Goal: Task Accomplishment & Management: Use online tool/utility

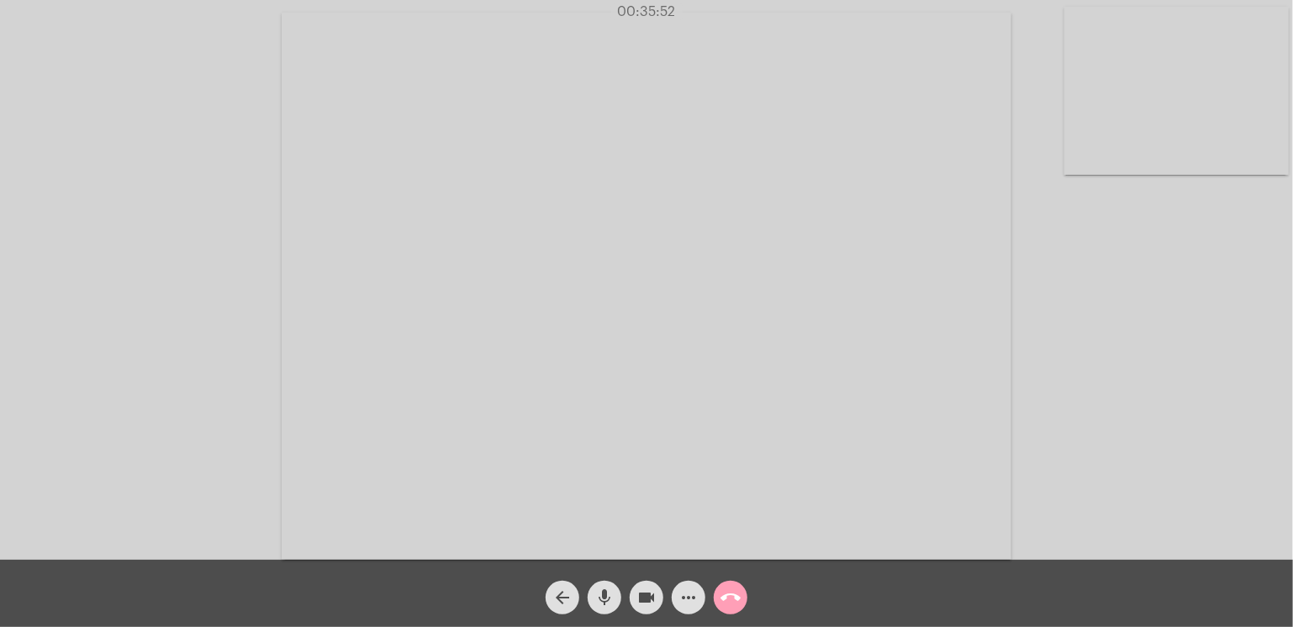
click at [736, 595] on mat-icon "call_end" at bounding box center [731, 598] width 20 height 20
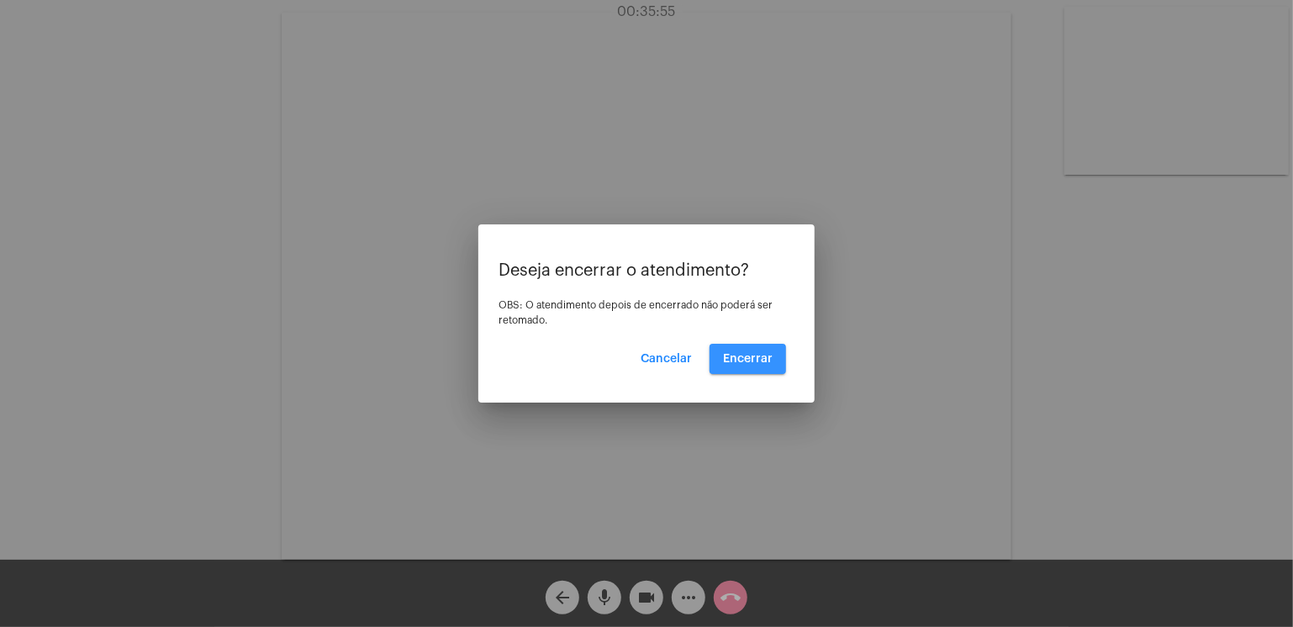
click at [732, 362] on span "Encerrar" at bounding box center [748, 359] width 50 height 12
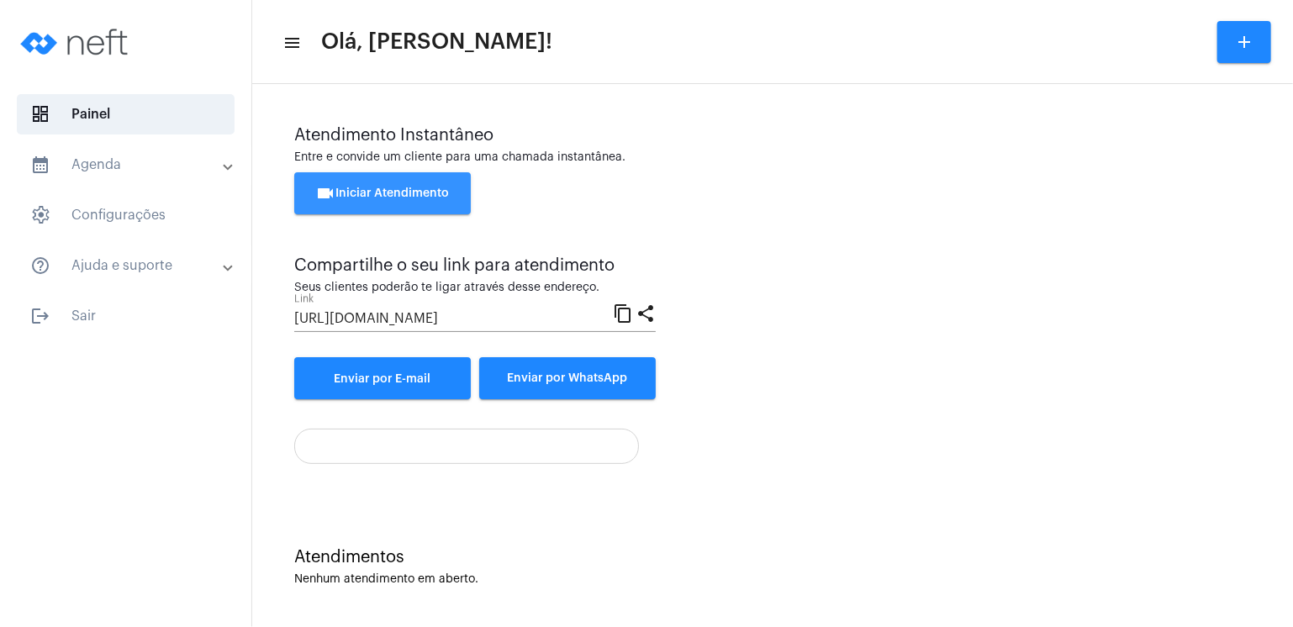
click at [439, 201] on button "videocam Iniciar Atendimento" at bounding box center [382, 193] width 177 height 42
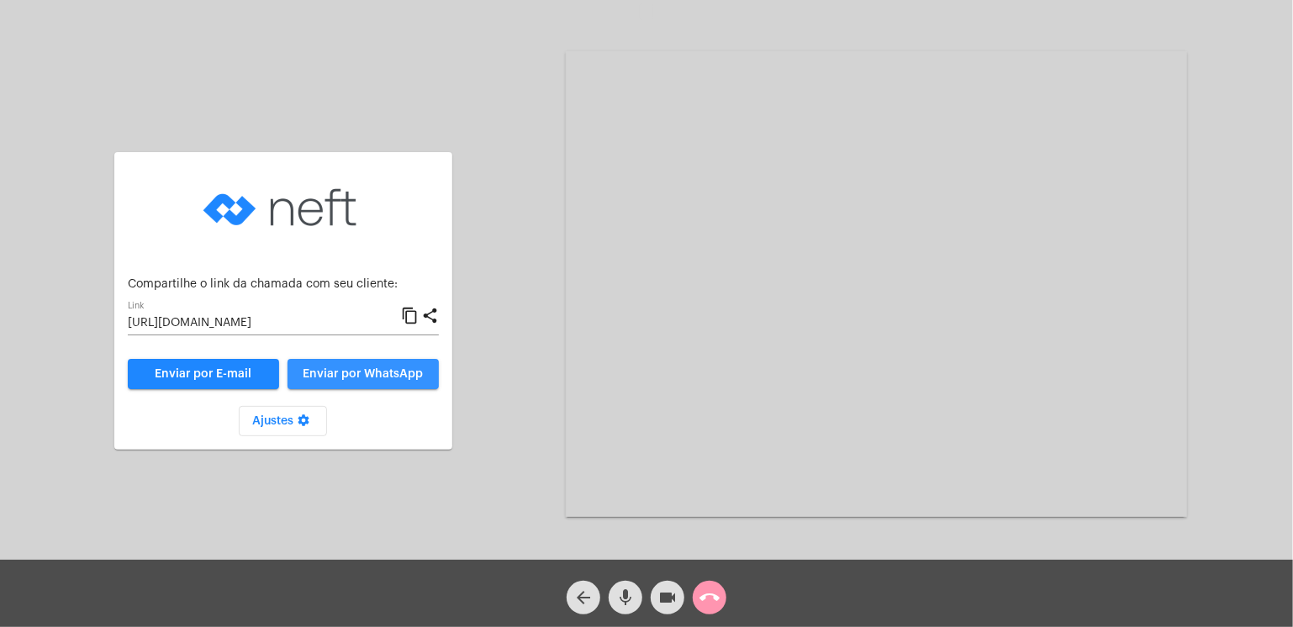
click at [319, 368] on span "Enviar por WhatsApp" at bounding box center [363, 374] width 120 height 12
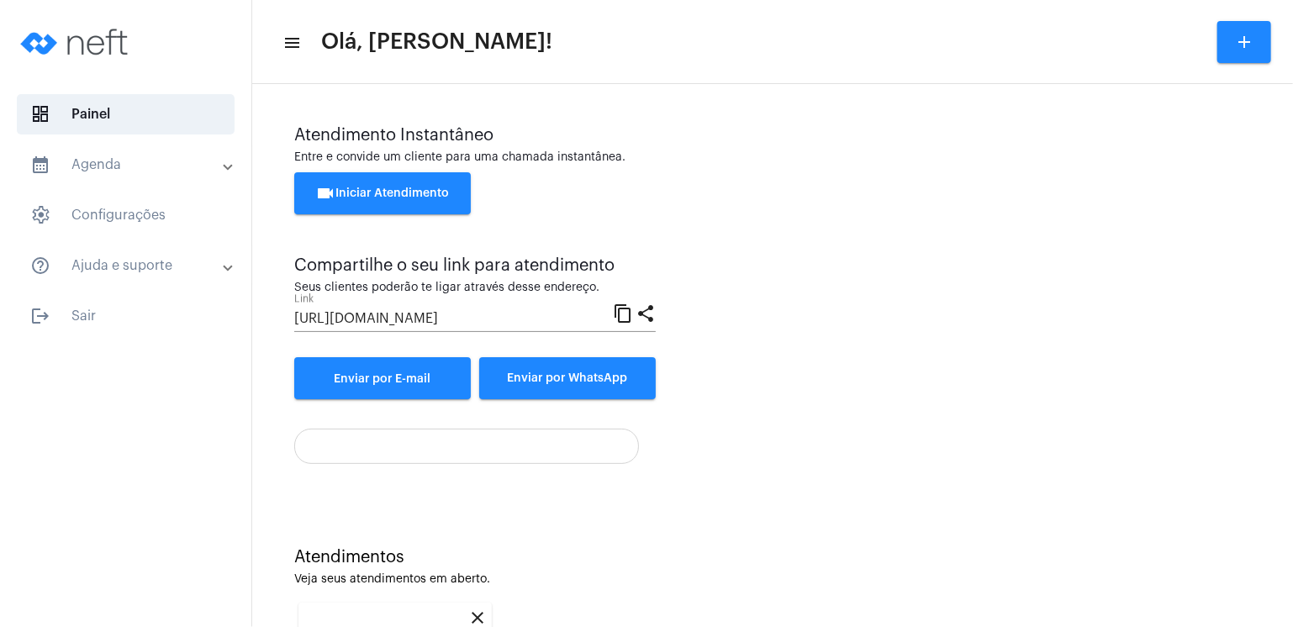
scroll to position [217, 0]
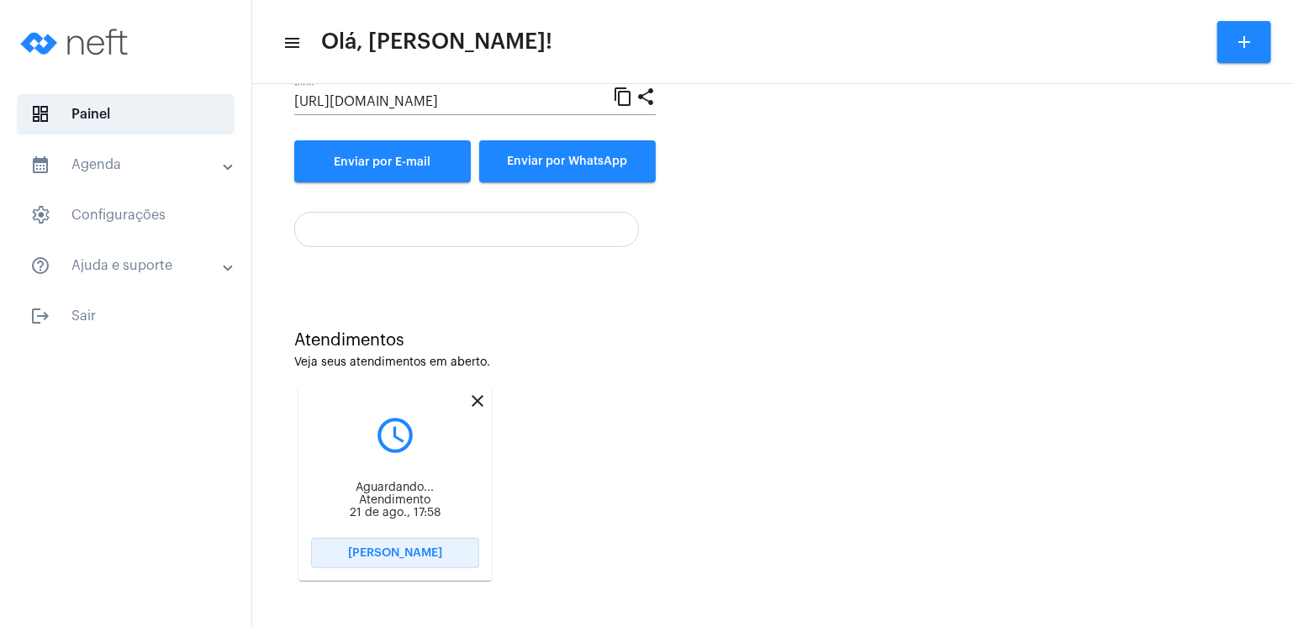
click at [413, 553] on span "[PERSON_NAME]" at bounding box center [395, 553] width 94 height 12
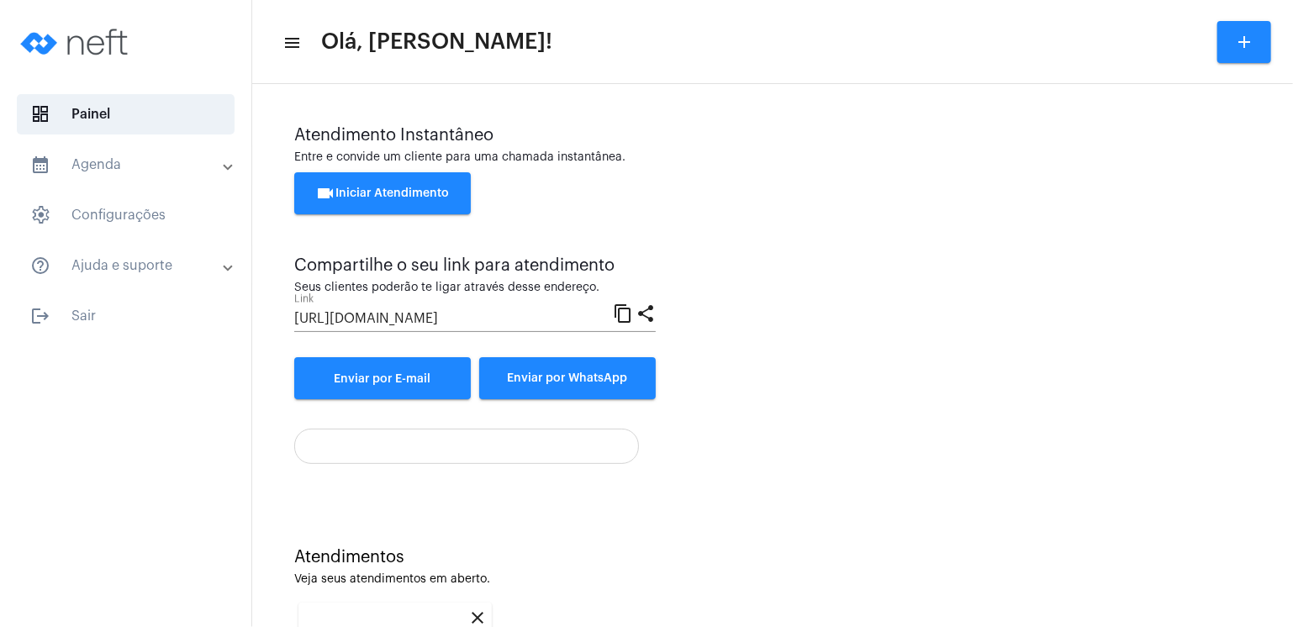
scroll to position [217, 0]
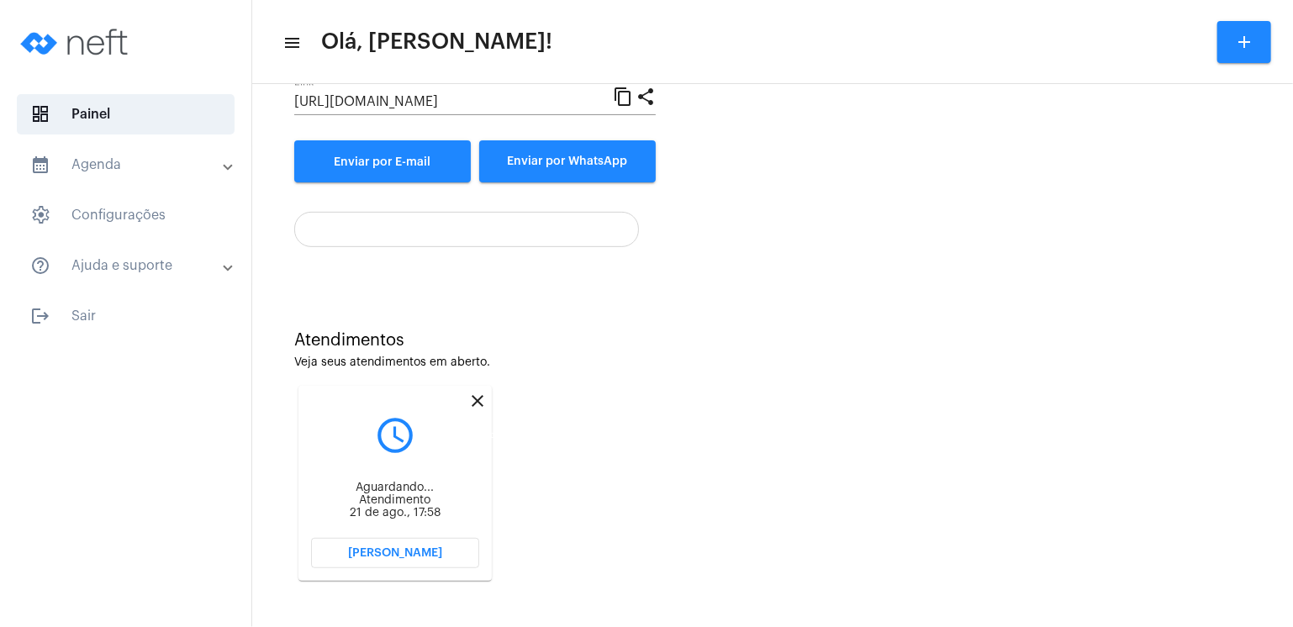
click at [475, 399] on mat-icon "close" at bounding box center [478, 401] width 20 height 20
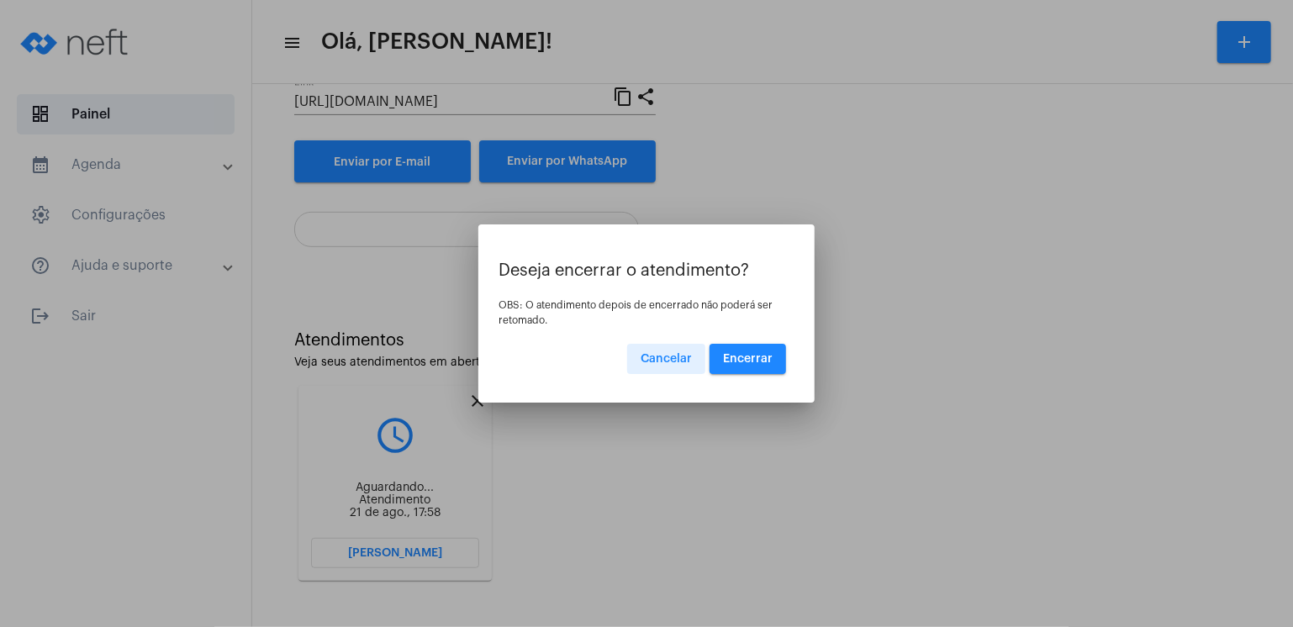
click at [749, 358] on span "Encerrar" at bounding box center [748, 359] width 50 height 12
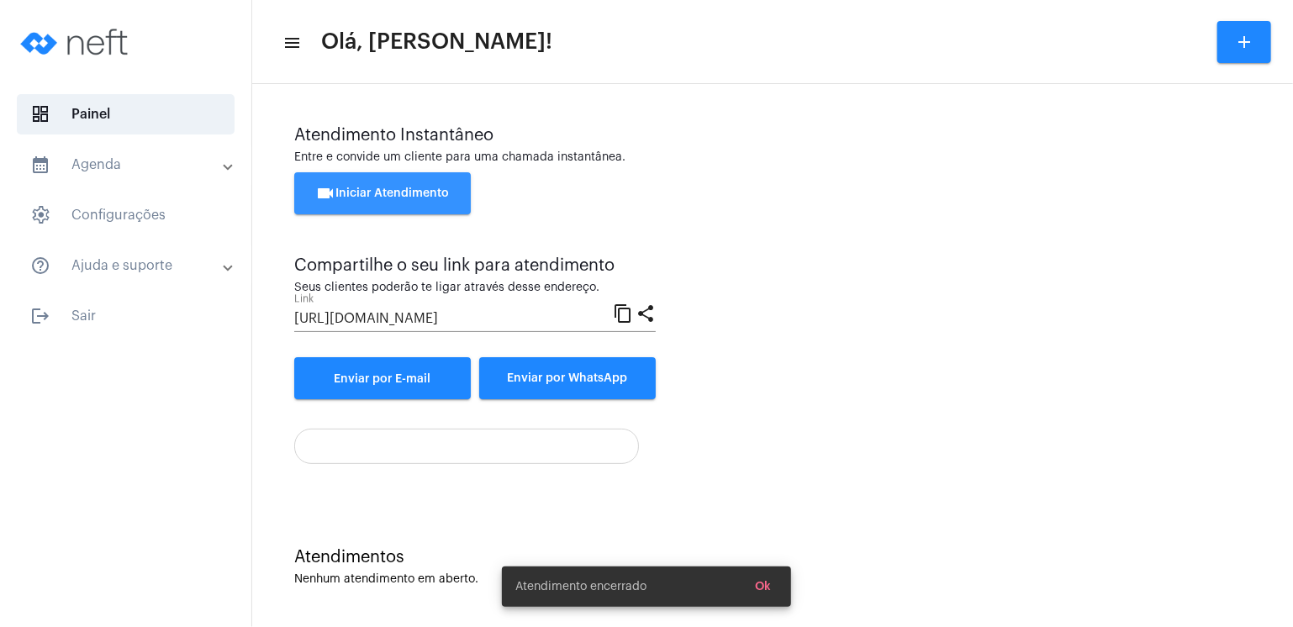
click at [436, 193] on span "videocam Iniciar Atendimento" at bounding box center [383, 194] width 134 height 12
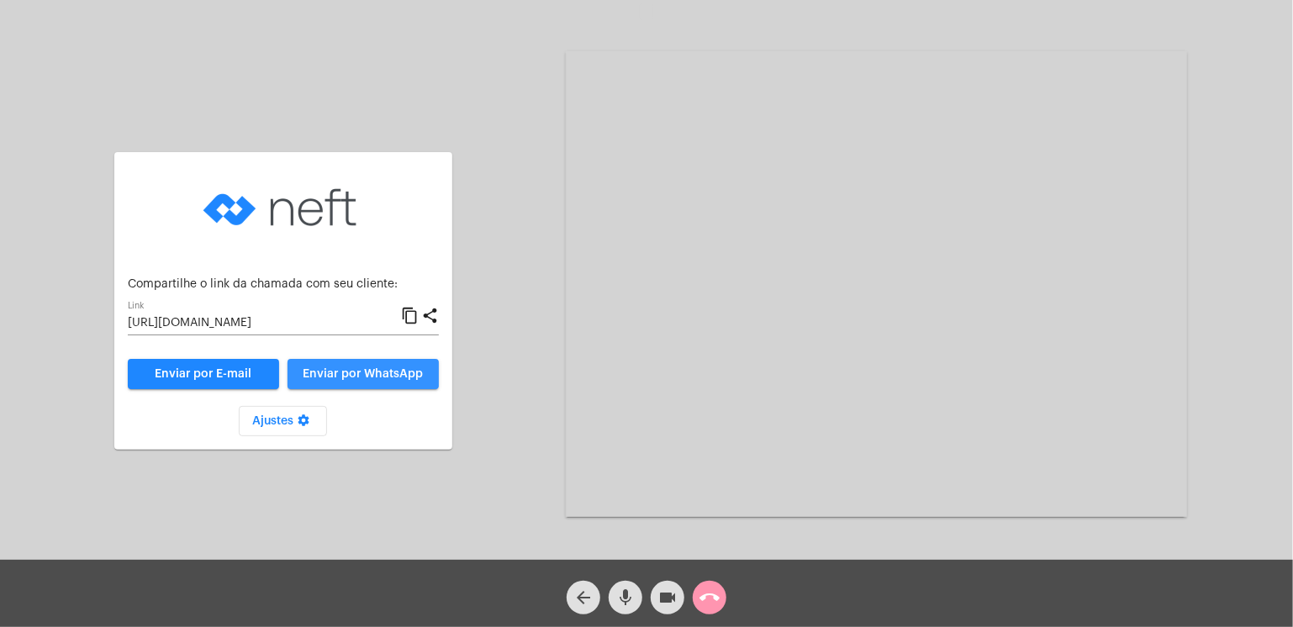
click at [373, 375] on span "Enviar por WhatsApp" at bounding box center [363, 374] width 120 height 12
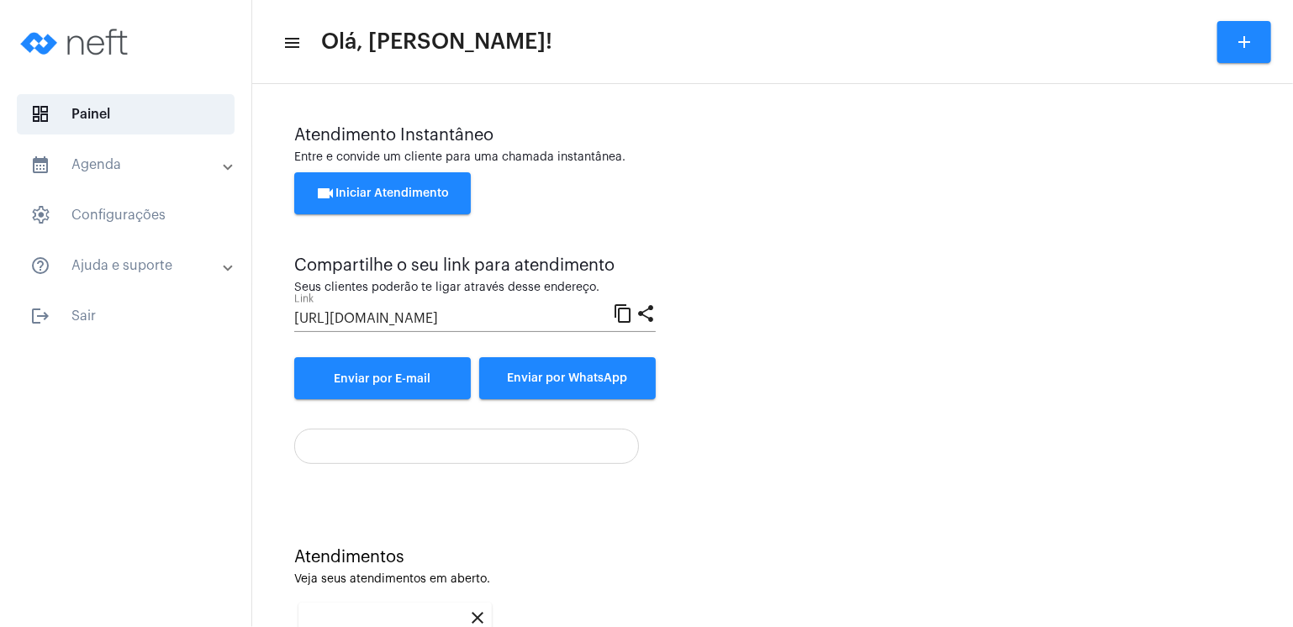
scroll to position [217, 0]
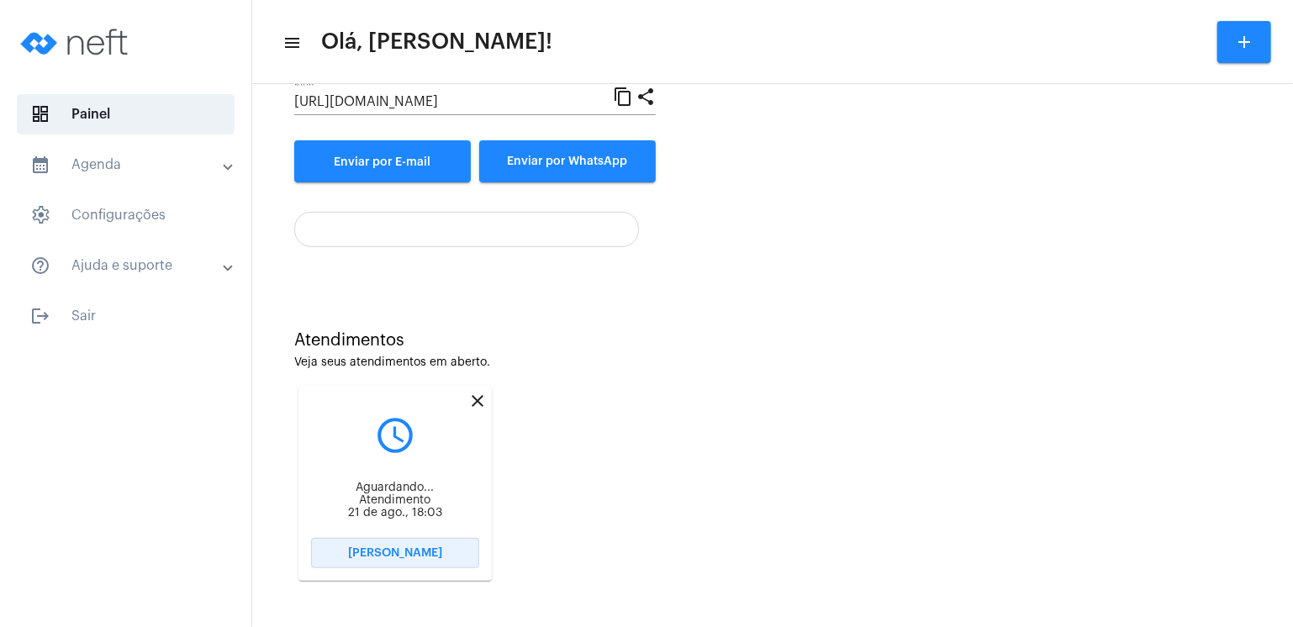
click at [350, 554] on button "[PERSON_NAME]" at bounding box center [395, 553] width 168 height 30
